Goal: Information Seeking & Learning: Find contact information

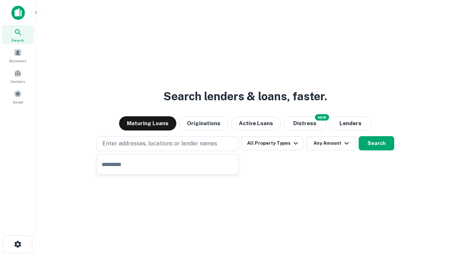
type input "**********"
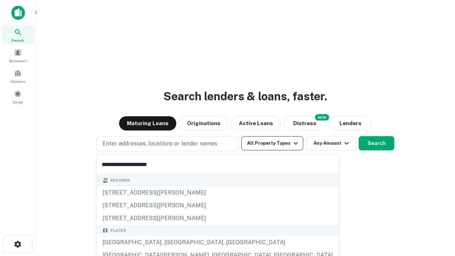
click at [170, 242] on div "Santa Monica, CA, USA" at bounding box center [218, 242] width 242 height 13
click at [272, 143] on button "All Property Types" at bounding box center [272, 143] width 62 height 14
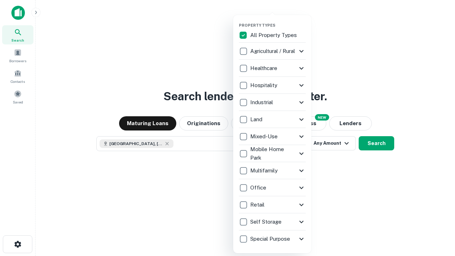
click at [278, 21] on button "button" at bounding box center [278, 21] width 78 height 0
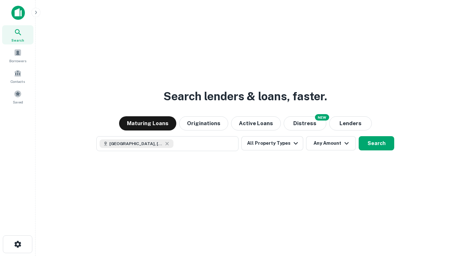
scroll to position [11, 0]
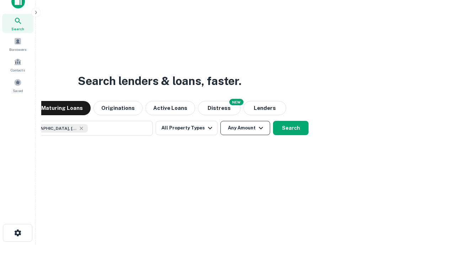
click at [220, 121] on button "Any Amount" at bounding box center [245, 128] width 50 height 14
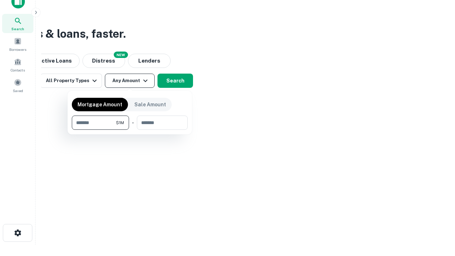
type input "*******"
click at [130, 130] on button "button" at bounding box center [130, 130] width 116 height 0
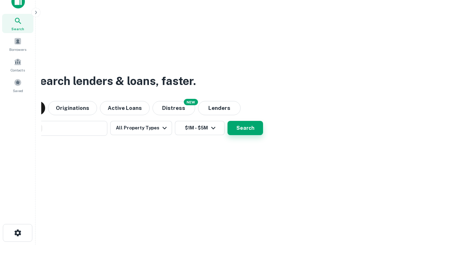
click at [227, 121] on button "Search" at bounding box center [245, 128] width 36 height 14
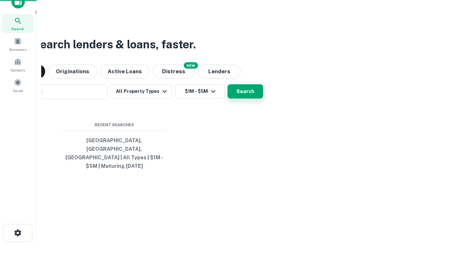
scroll to position [23, 201]
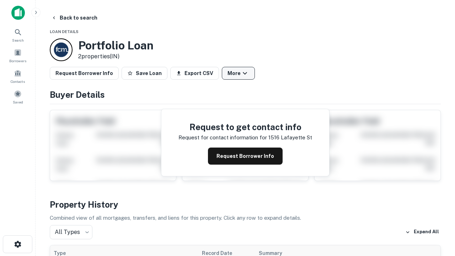
click at [238, 73] on button "More" at bounding box center [238, 73] width 33 height 13
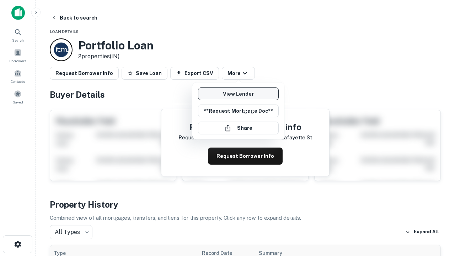
click at [238, 94] on link "View Lender" at bounding box center [238, 93] width 81 height 13
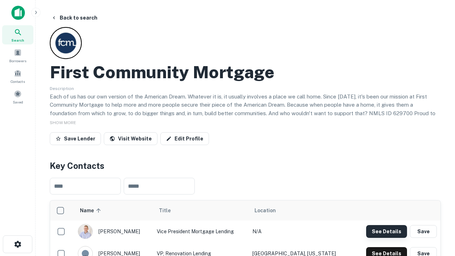
click at [386, 231] on button "See Details" at bounding box center [386, 231] width 41 height 13
click at [17, 244] on icon "button" at bounding box center [17, 244] width 9 height 9
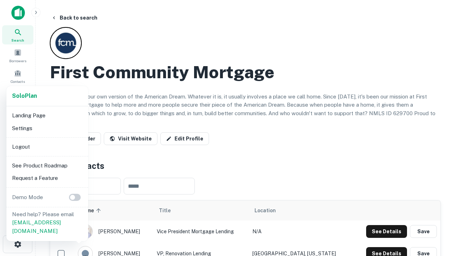
click at [47, 146] on li "Logout" at bounding box center [47, 146] width 76 height 13
